Goal: Task Accomplishment & Management: Complete application form

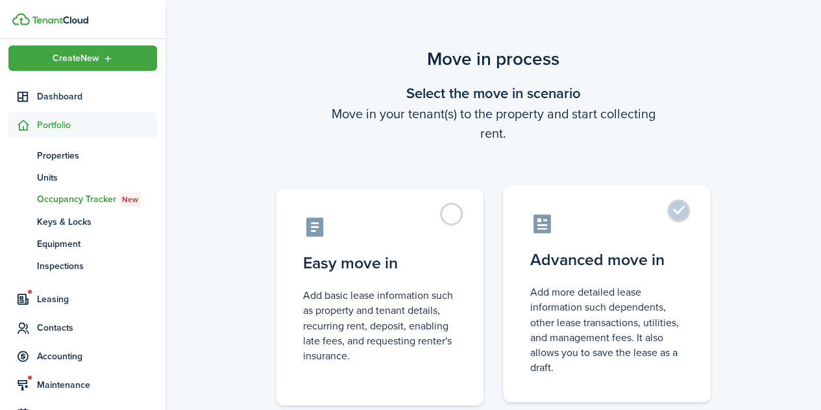
click at [672, 208] on label "Advanced move in Add more detailed lease information such dependents, other lea…" at bounding box center [607, 293] width 208 height 217
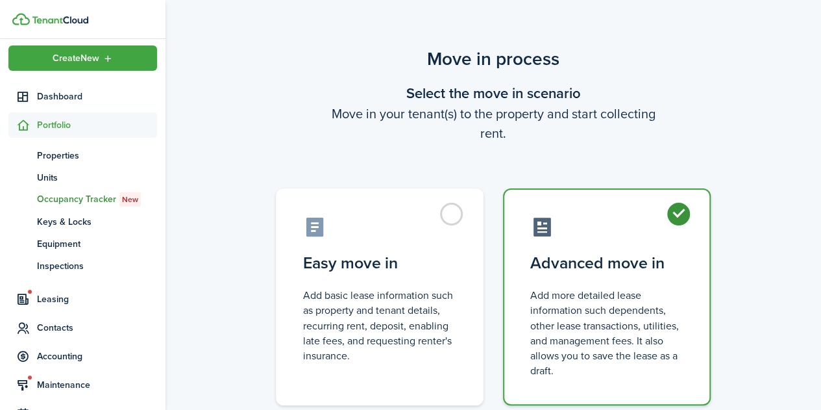
radio input "true"
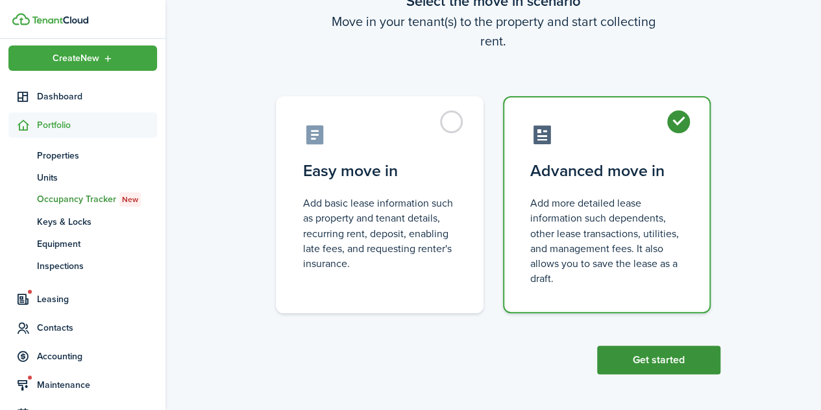
click at [645, 368] on button "Get started" at bounding box center [658, 359] width 123 height 29
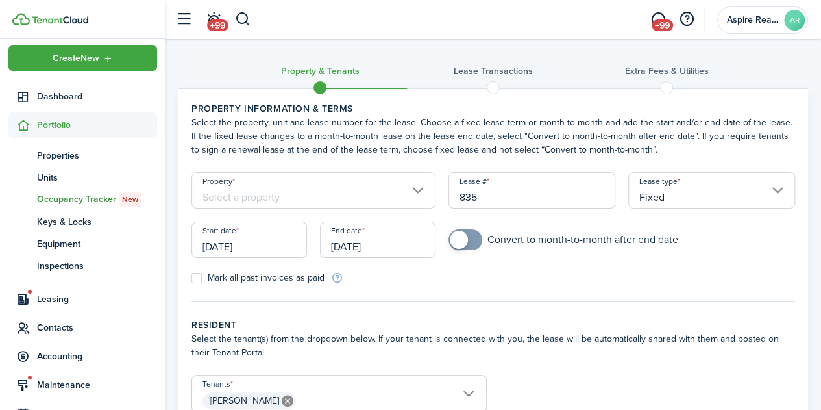
click at [421, 190] on input "Property" at bounding box center [314, 190] width 244 height 36
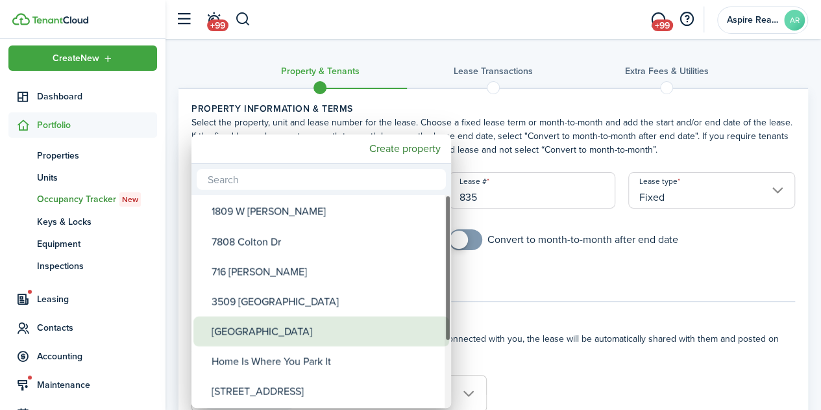
click at [257, 327] on div "[GEOGRAPHIC_DATA]" at bounding box center [327, 331] width 230 height 30
type input "[GEOGRAPHIC_DATA]"
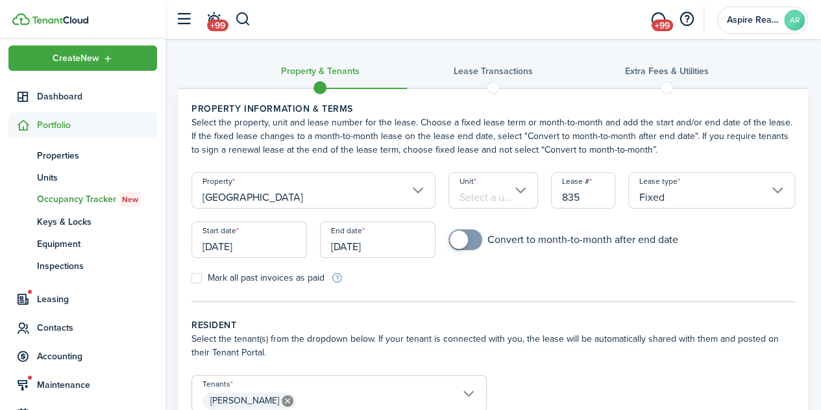
click at [523, 190] on input "Unit" at bounding box center [494, 190] width 90 height 36
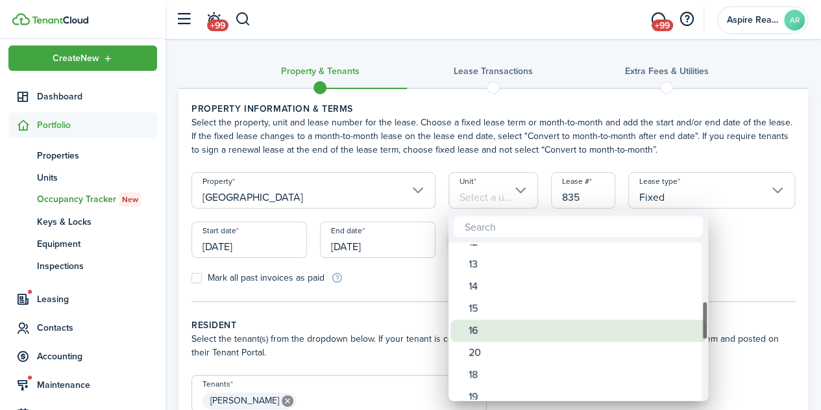
drag, startPoint x: 705, startPoint y: 268, endPoint x: 695, endPoint y: 326, distance: 58.6
click at [695, 326] on mbsc-scrollview-base "1 2 3 5 6 7 8 Tiny 1 10 21 12 13 14 15 16 20 18 19 17 11 22 23 25 26 House Apar…" at bounding box center [579, 321] width 260 height 156
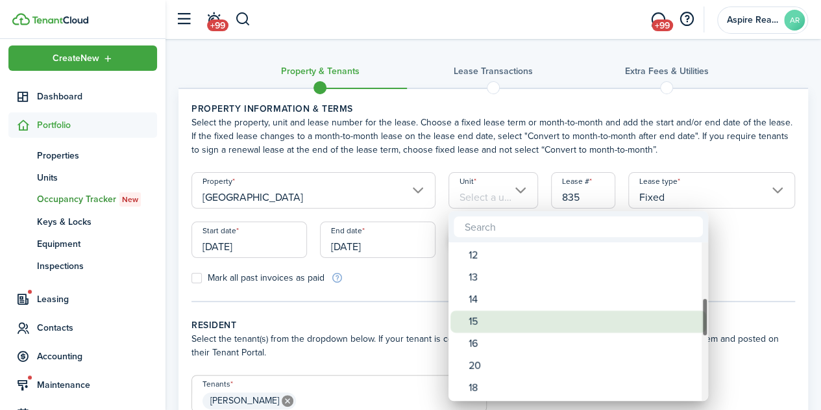
click at [618, 325] on div "15" at bounding box center [584, 321] width 230 height 22
type input "15"
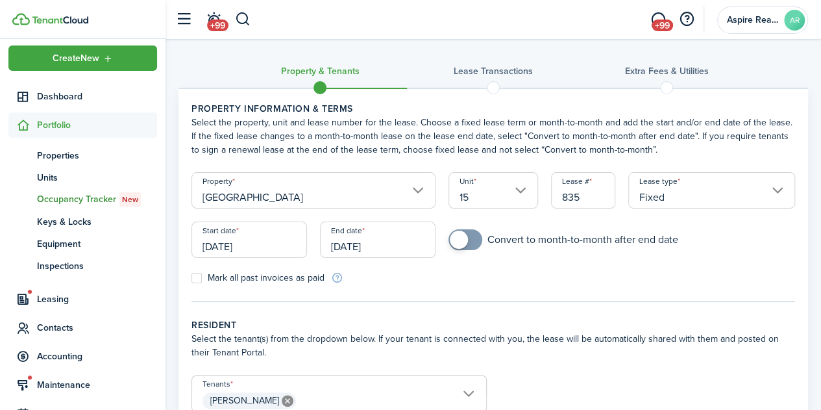
click at [703, 198] on input "Fixed" at bounding box center [712, 190] width 167 height 36
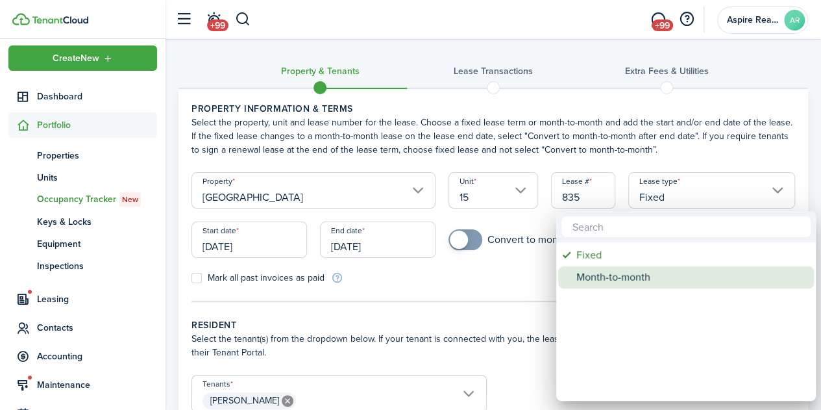
click at [582, 279] on div "Month-to-month" at bounding box center [692, 277] width 230 height 22
type input "Month-to-month"
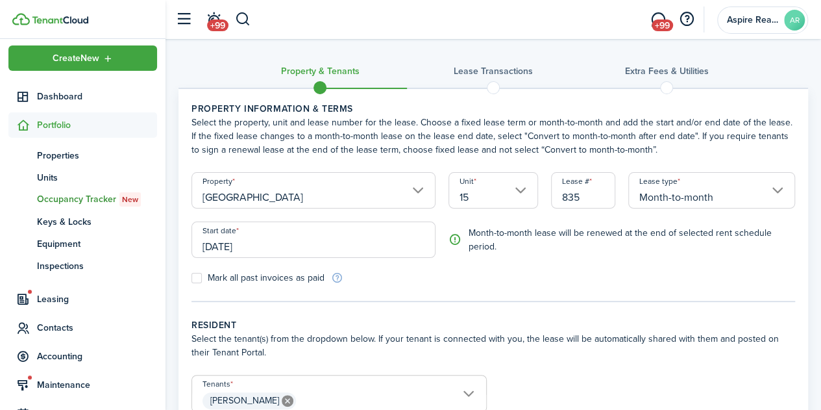
click at [582, 279] on form "Property [GEOGRAPHIC_DATA] 15 Lease # 835 Lease type Month-to-month Start date …" at bounding box center [493, 228] width 617 height 112
click at [553, 341] on wizard-step-header-description "Select the tenant(s) from the dropdown below. If your tenant is connected with …" at bounding box center [494, 345] width 604 height 27
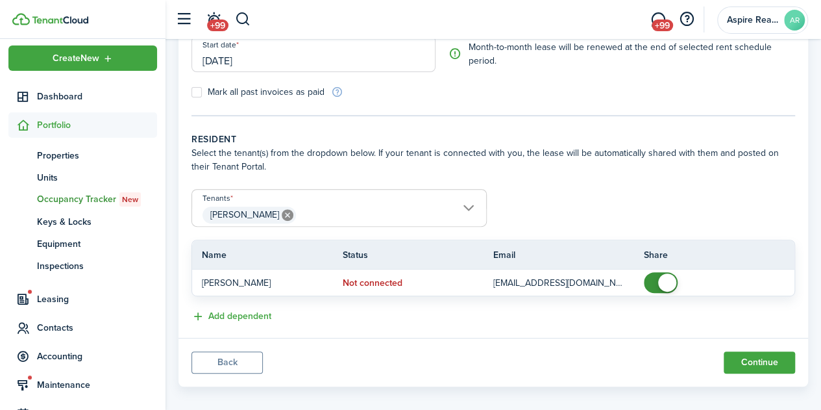
scroll to position [196, 0]
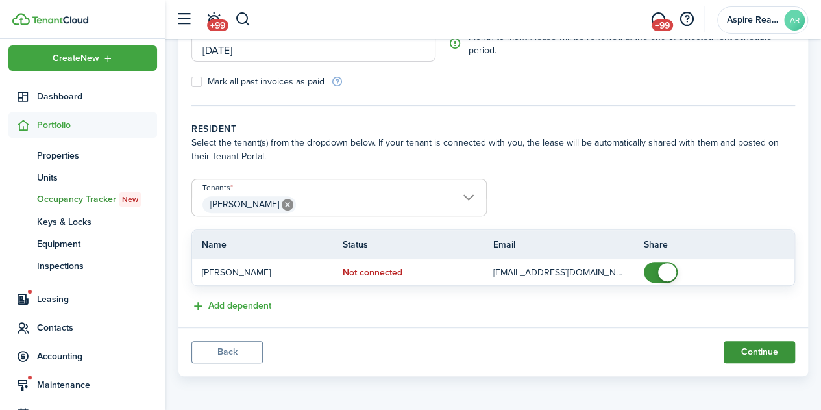
click at [755, 355] on button "Continue" at bounding box center [759, 352] width 71 height 22
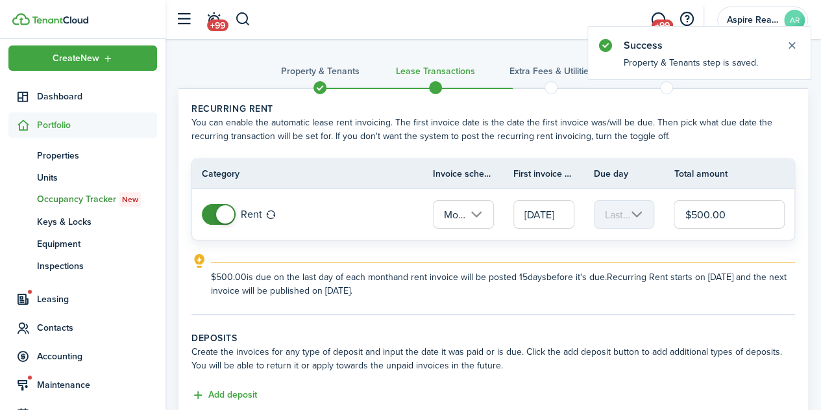
click at [549, 216] on input "[DATE]" at bounding box center [544, 214] width 61 height 29
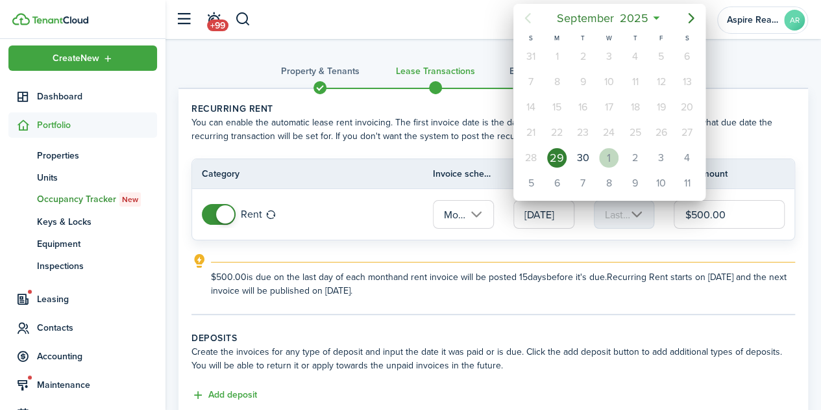
click at [605, 155] on div "1" at bounding box center [608, 157] width 19 height 19
type input "[DATE]"
type input "1st"
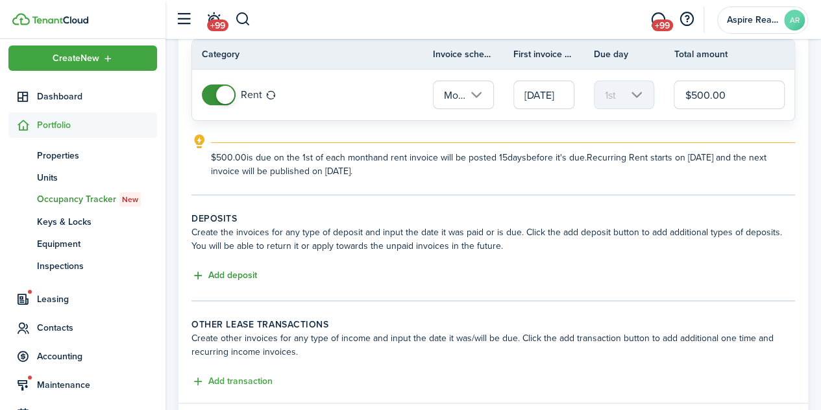
click at [227, 275] on button "Add deposit" at bounding box center [225, 275] width 66 height 15
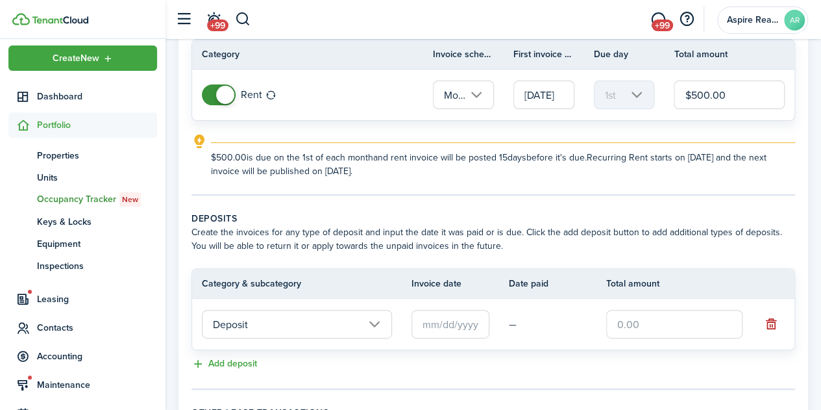
click at [615, 323] on input "text" at bounding box center [674, 324] width 136 height 29
click at [475, 320] on input "text" at bounding box center [451, 324] width 78 height 29
type input "$100.00"
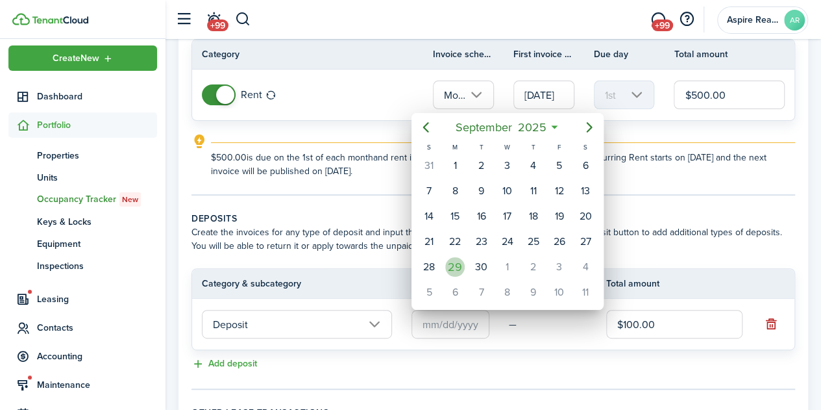
click at [460, 266] on div "29" at bounding box center [454, 266] width 19 height 19
type input "[DATE]"
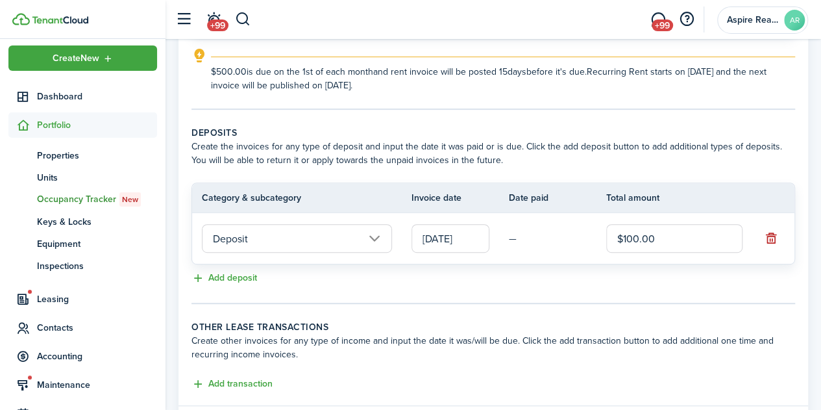
scroll to position [206, 0]
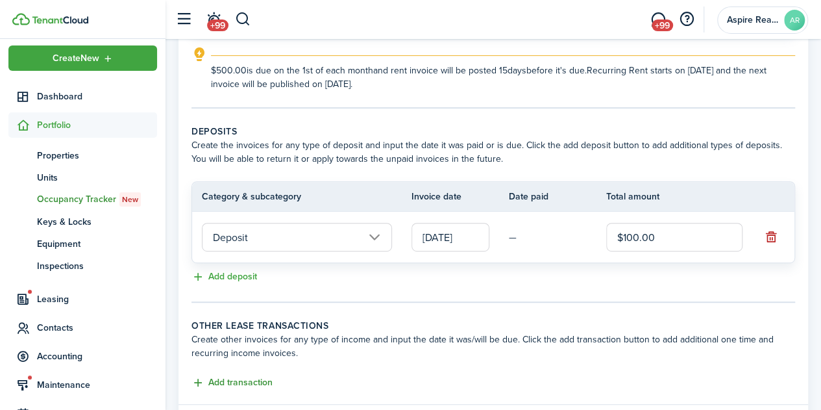
click at [216, 382] on button "Add transaction" at bounding box center [232, 382] width 81 height 15
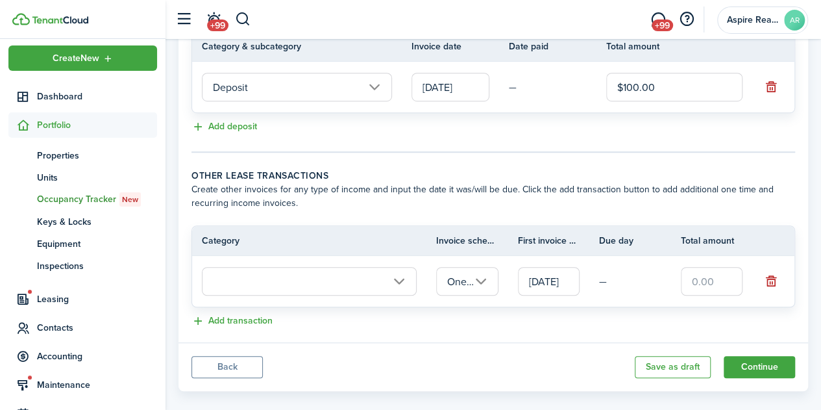
scroll to position [362, 0]
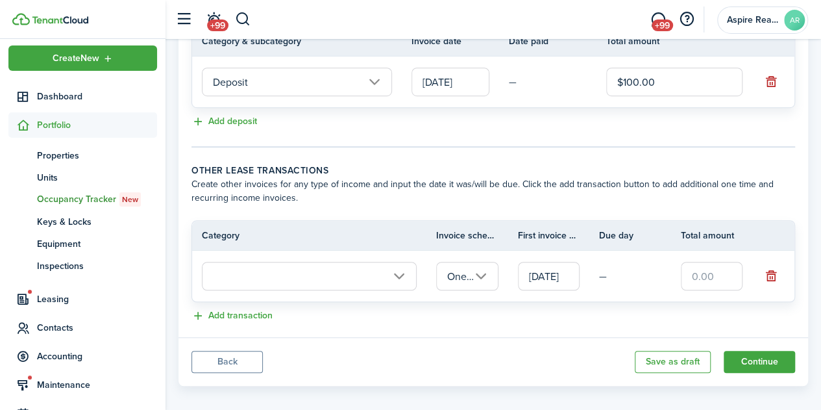
click at [696, 273] on input "text" at bounding box center [712, 276] width 62 height 29
click at [399, 273] on input "text" at bounding box center [309, 276] width 215 height 29
type input "$83.33"
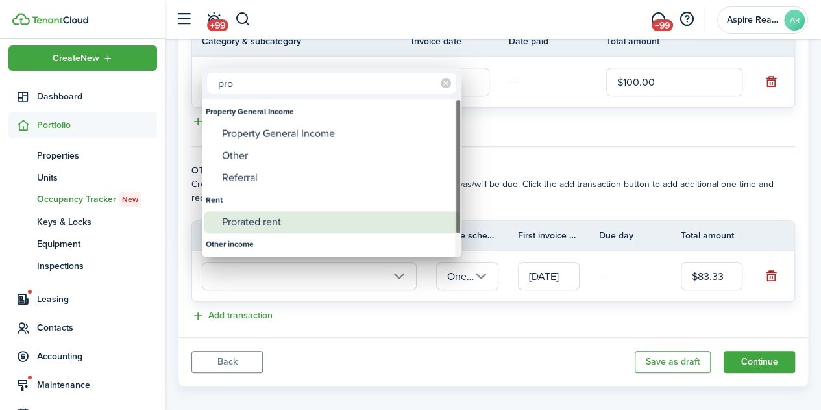
type input "pro"
click at [273, 223] on div "Prorated rent" at bounding box center [337, 222] width 230 height 22
type input "Rent / Prorated rent"
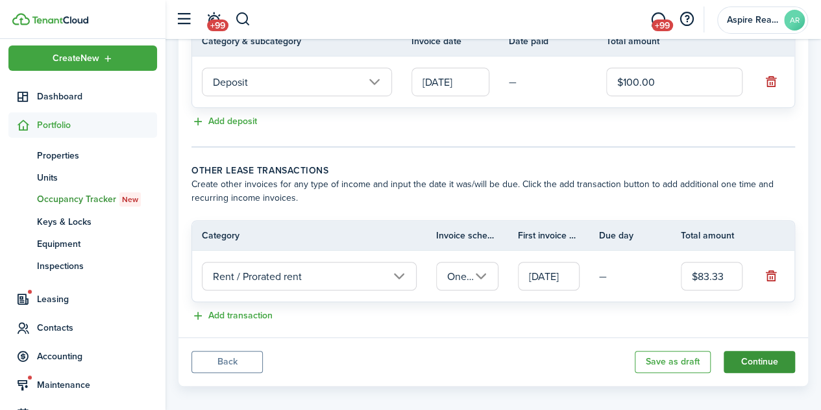
click at [777, 355] on button "Continue" at bounding box center [759, 362] width 71 height 22
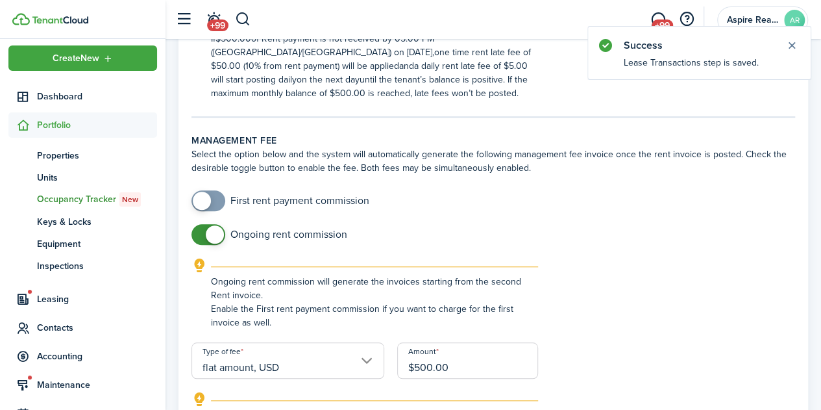
scroll to position [456, 0]
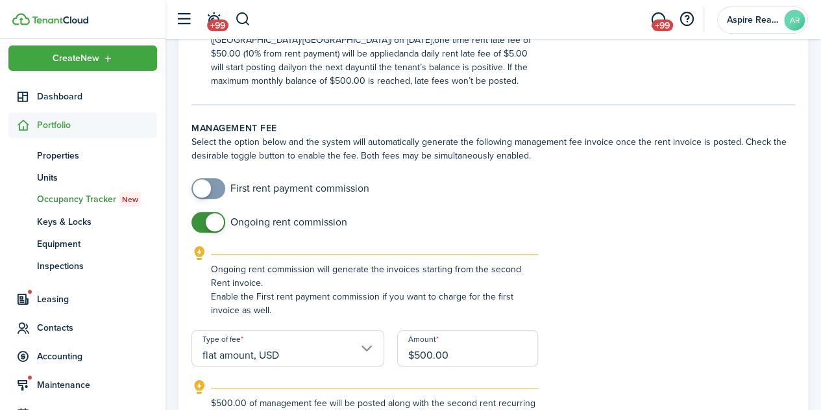
checkbox input "false"
click at [213, 225] on span at bounding box center [215, 222] width 18 height 18
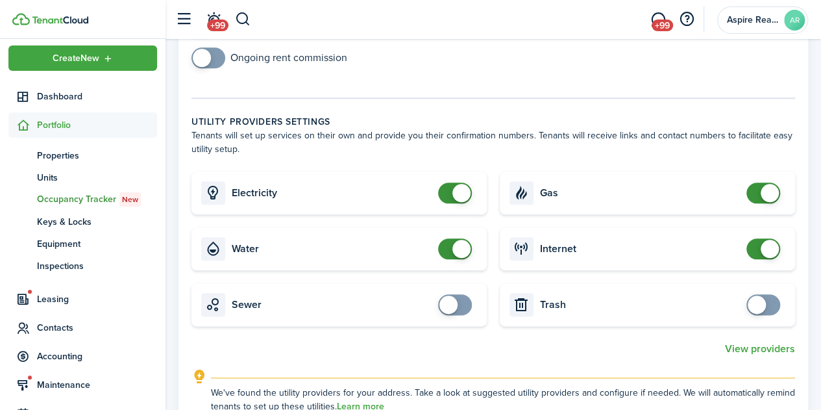
scroll to position [630, 0]
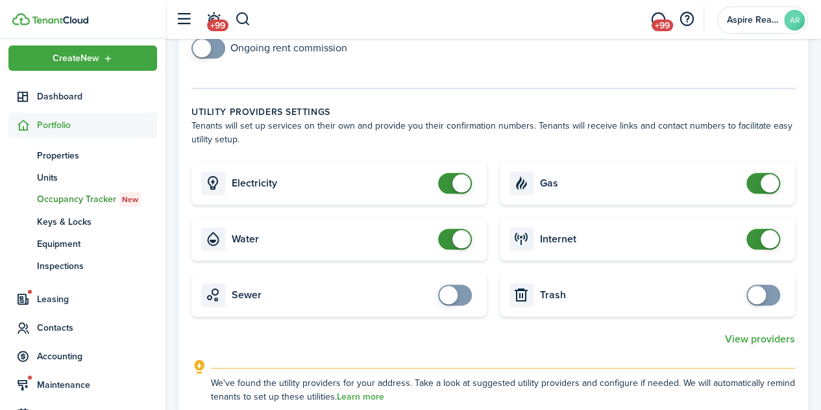
checkbox input "false"
click at [449, 184] on span at bounding box center [455, 183] width 13 height 21
checkbox input "false"
click at [449, 240] on span at bounding box center [455, 239] width 13 height 21
checkbox input "false"
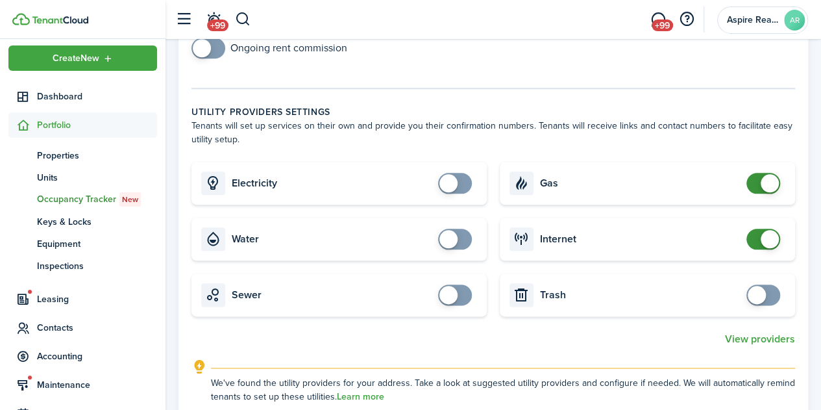
click at [757, 187] on span at bounding box center [763, 183] width 13 height 21
checkbox input "false"
click at [757, 240] on span at bounding box center [763, 239] width 13 height 21
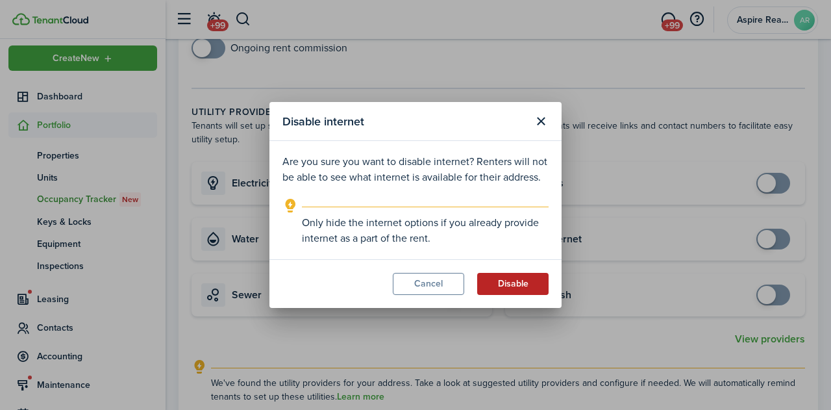
click at [535, 276] on button "Disable" at bounding box center [512, 284] width 71 height 22
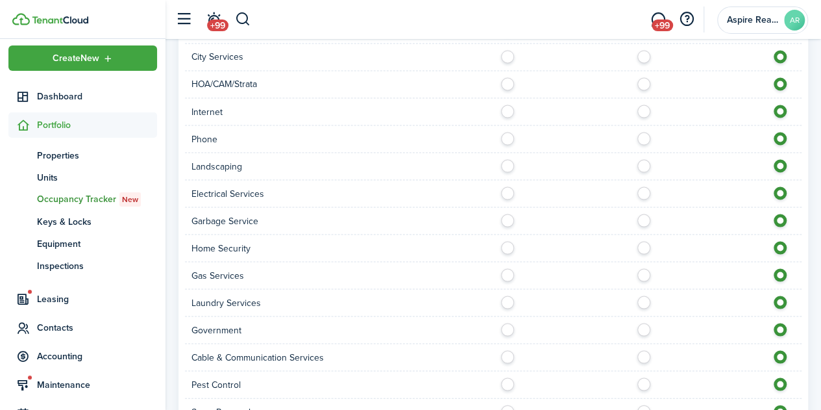
scroll to position [1306, 0]
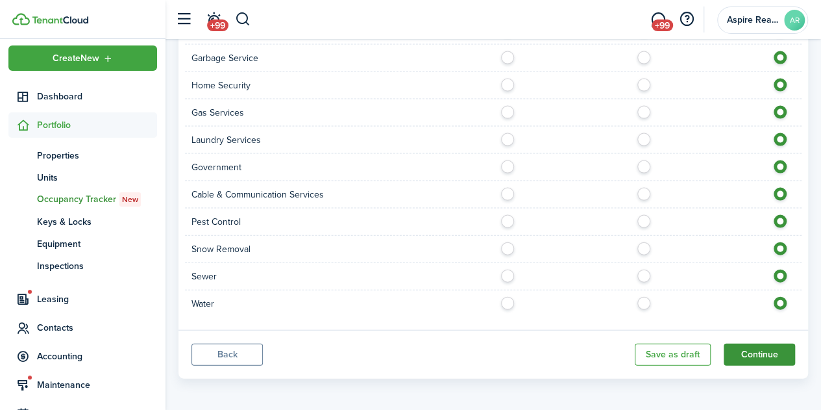
click at [769, 346] on button "Continue" at bounding box center [759, 354] width 71 height 22
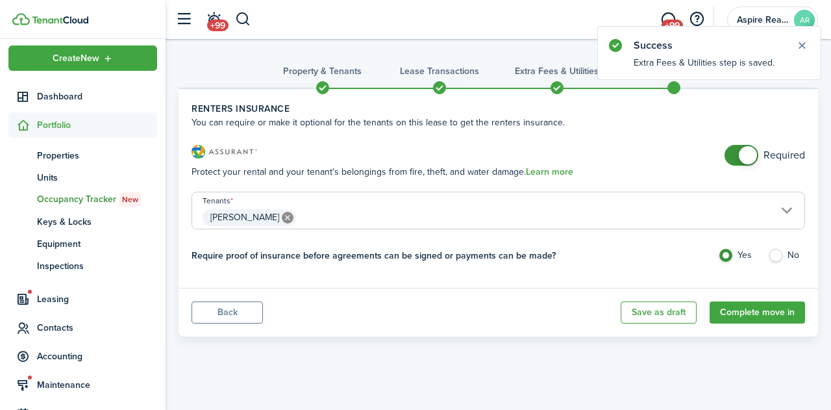
checkbox input "false"
click at [735, 156] on span at bounding box center [741, 155] width 13 height 21
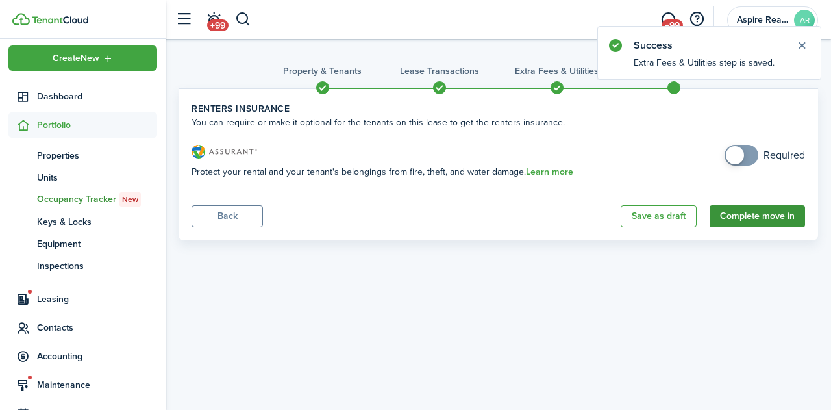
click at [762, 219] on button "Complete move in" at bounding box center [757, 216] width 95 height 22
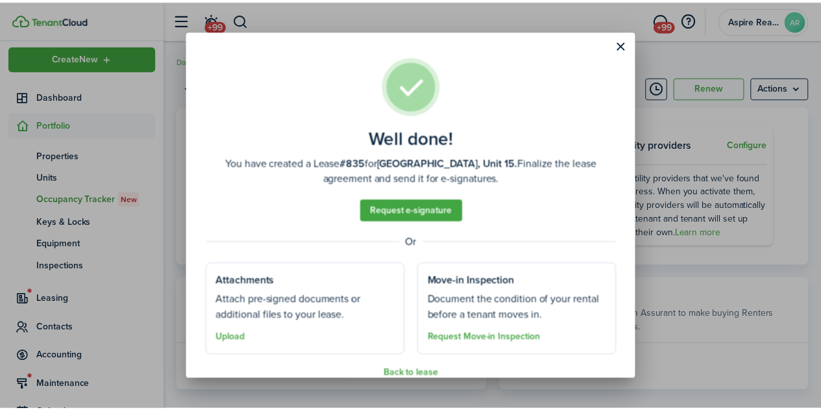
scroll to position [18, 0]
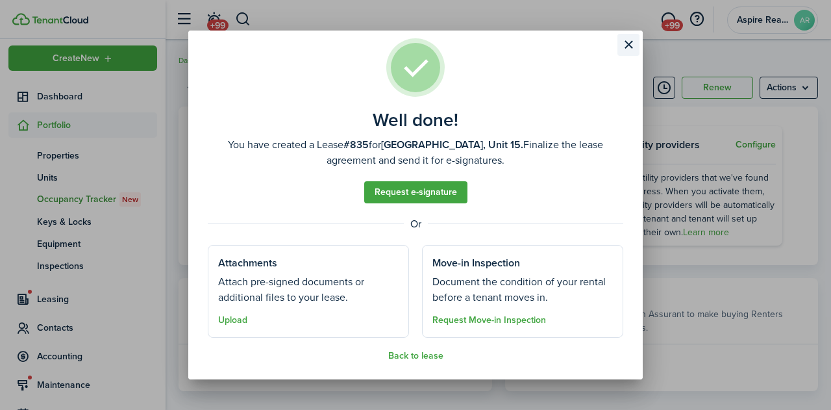
click at [626, 48] on button "Close modal" at bounding box center [629, 45] width 22 height 22
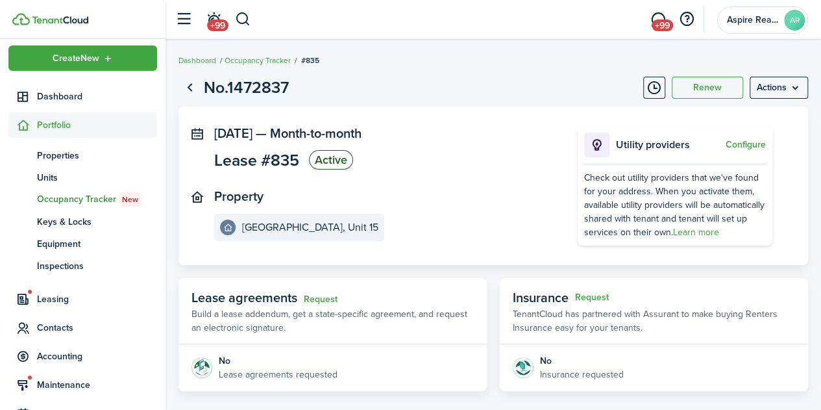
scroll to position [0, 0]
